Goal: Task Accomplishment & Management: Manage account settings

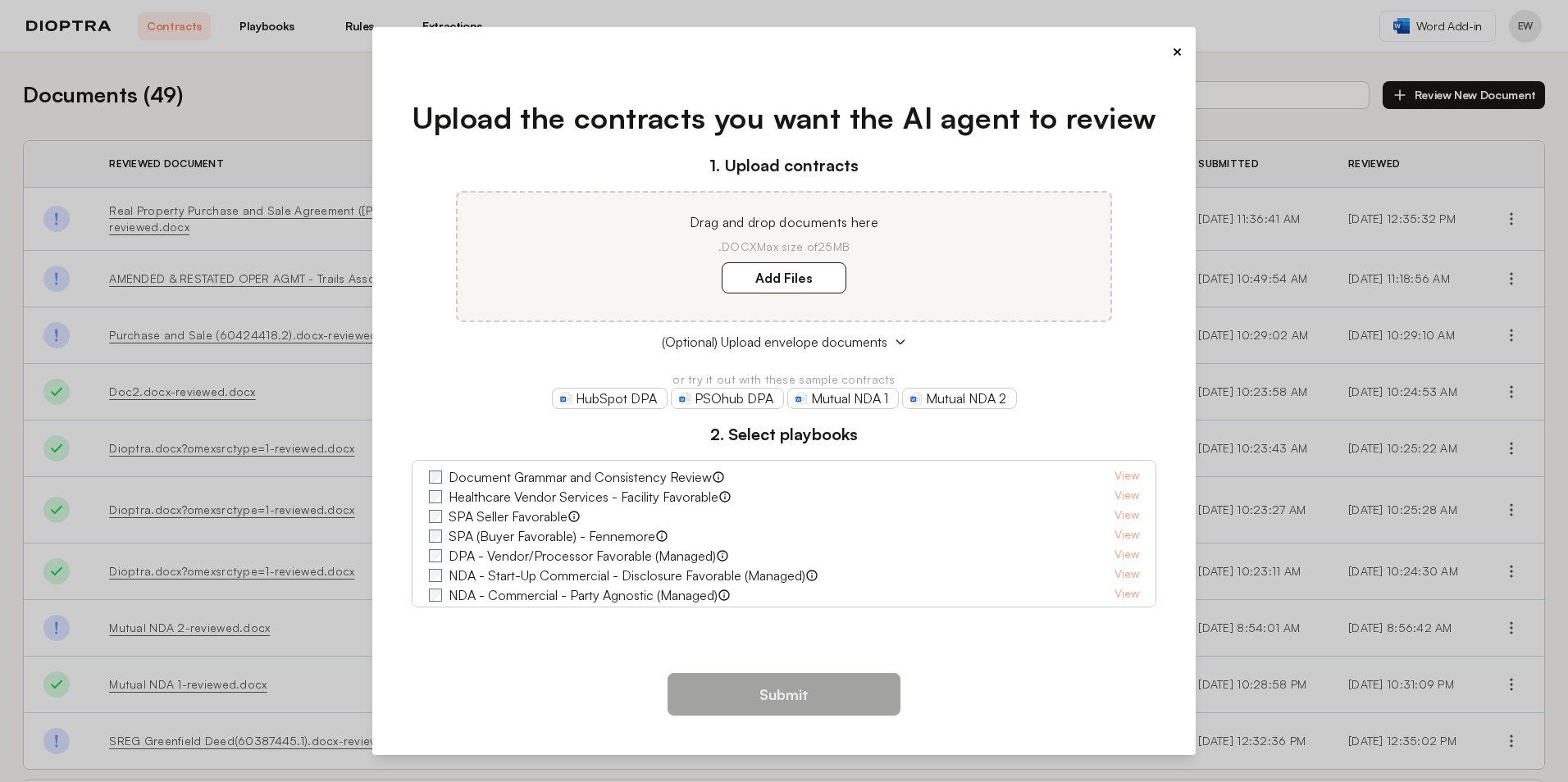
click at [1181, 48] on button "×" at bounding box center [1177, 51] width 11 height 23
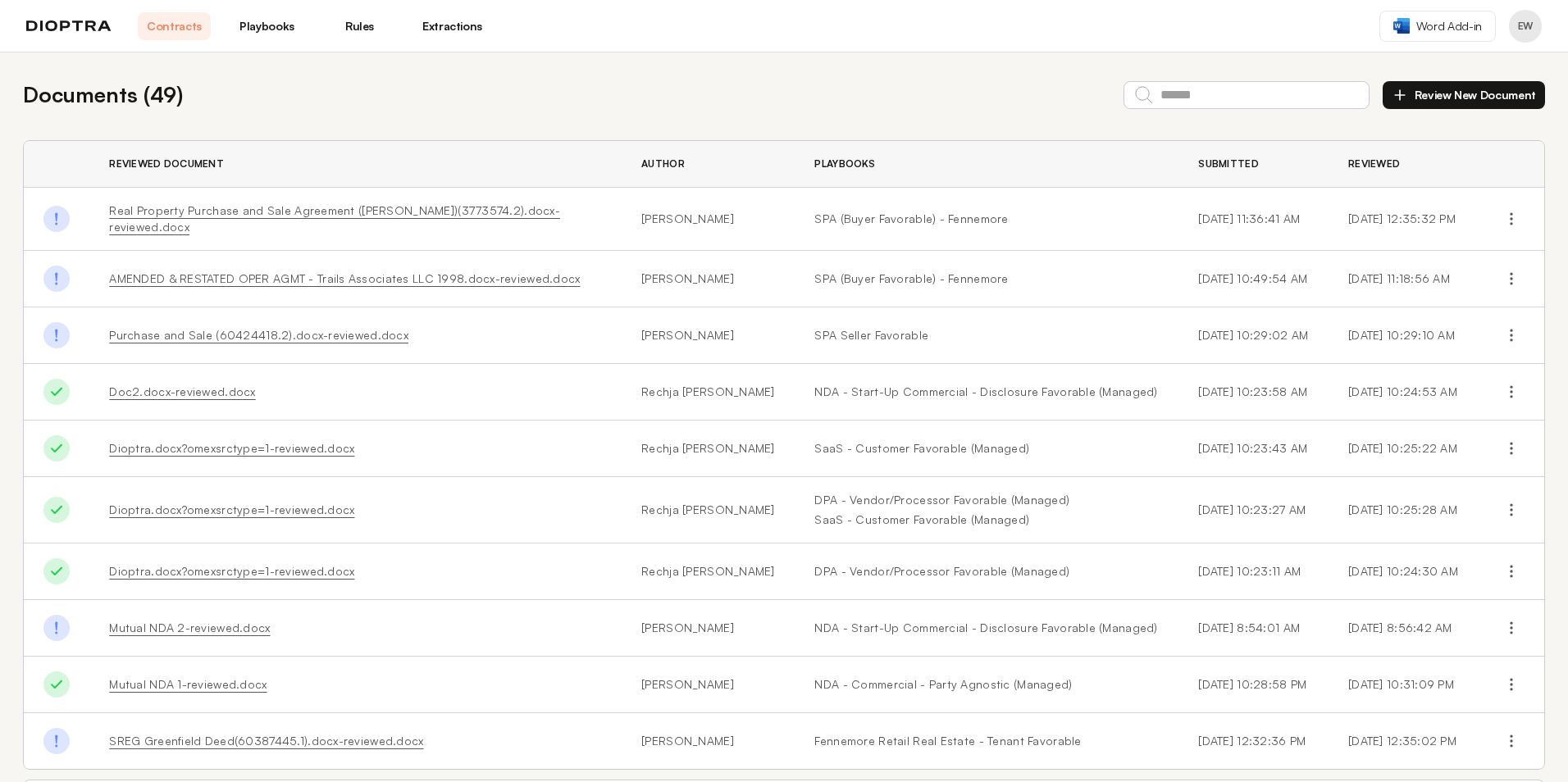
click at [1534, 23] on button "Profile menu" at bounding box center [1525, 26] width 33 height 33
click at [1427, 64] on button "Profile" at bounding box center [1463, 68] width 156 height 30
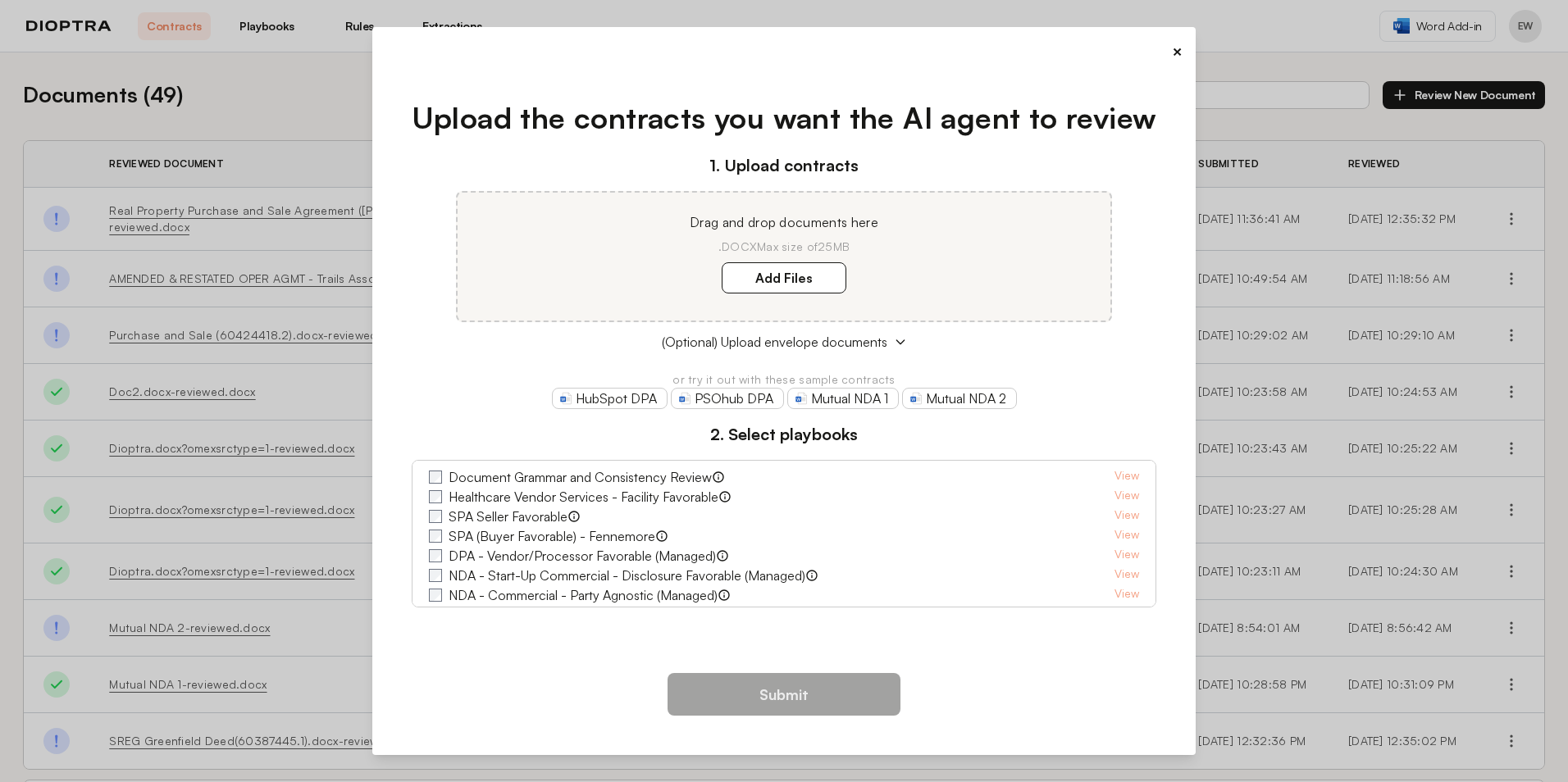
drag, startPoint x: 1178, startPoint y: 43, endPoint x: 1187, endPoint y: 36, distance: 11.4
click at [1180, 42] on button "×" at bounding box center [1177, 51] width 11 height 23
